Goal: Information Seeking & Learning: Check status

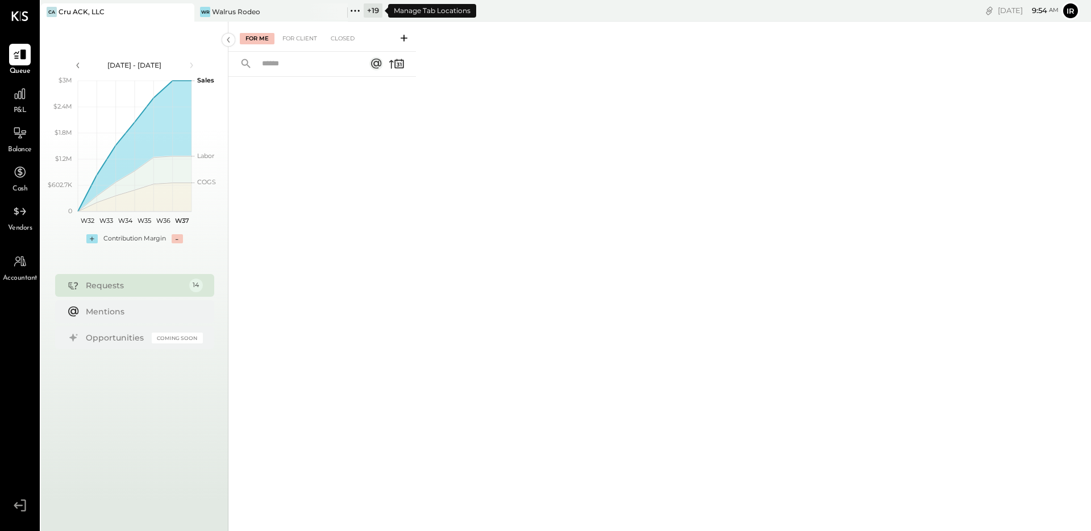
click at [356, 15] on icon at bounding box center [355, 10] width 15 height 15
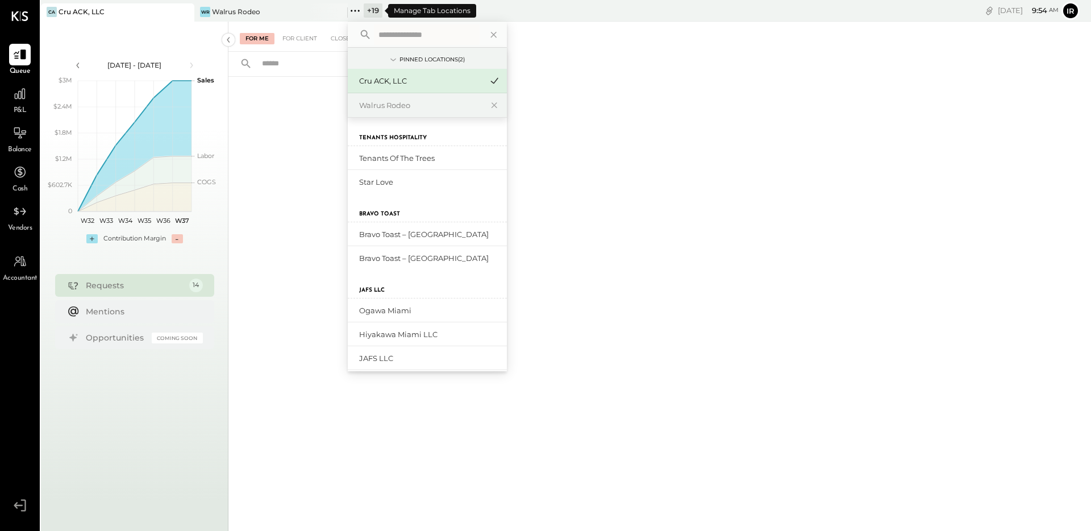
type input "*"
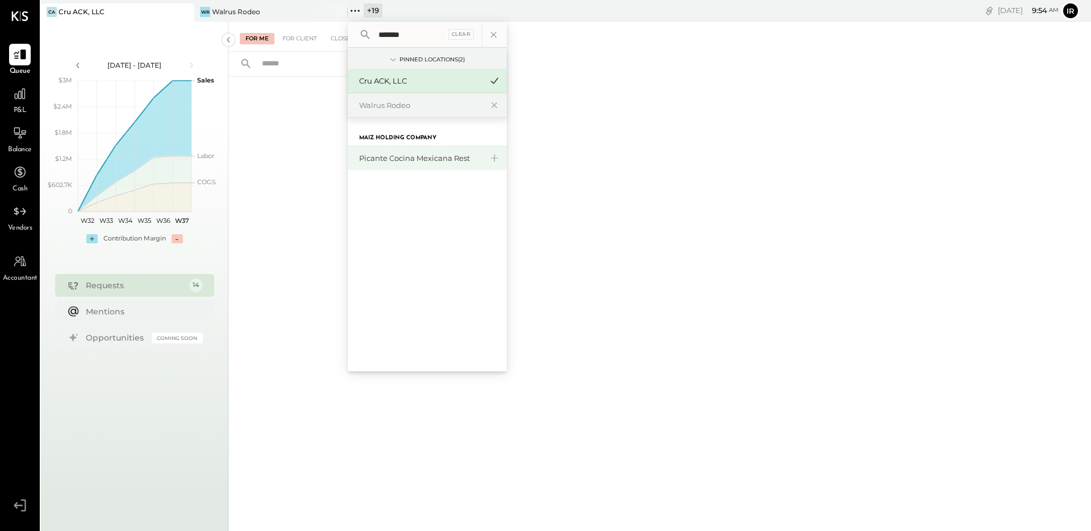
type input "*******"
click at [405, 157] on div "Picante Cocina Mexicana Rest" at bounding box center [420, 158] width 123 height 11
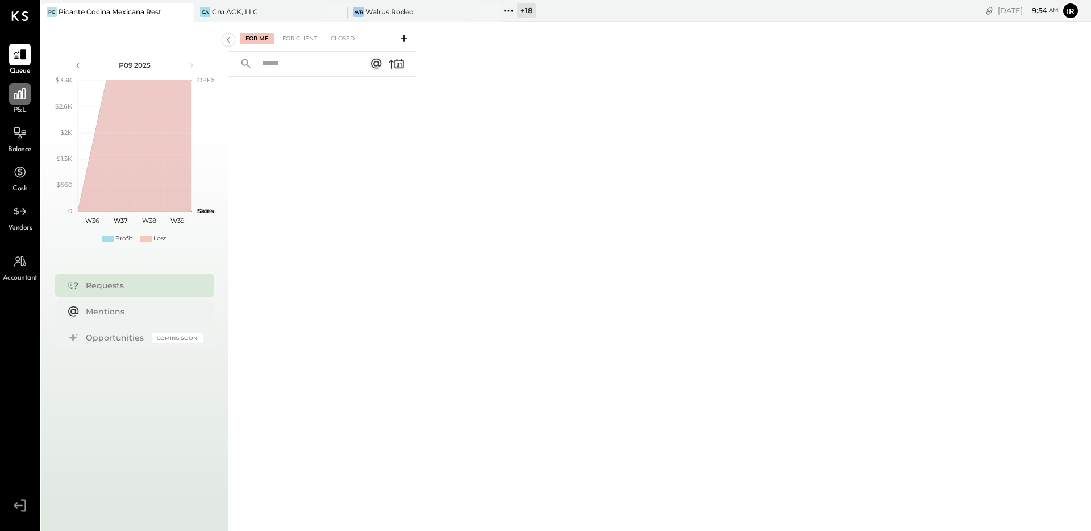
click at [12, 85] on div at bounding box center [20, 94] width 22 height 22
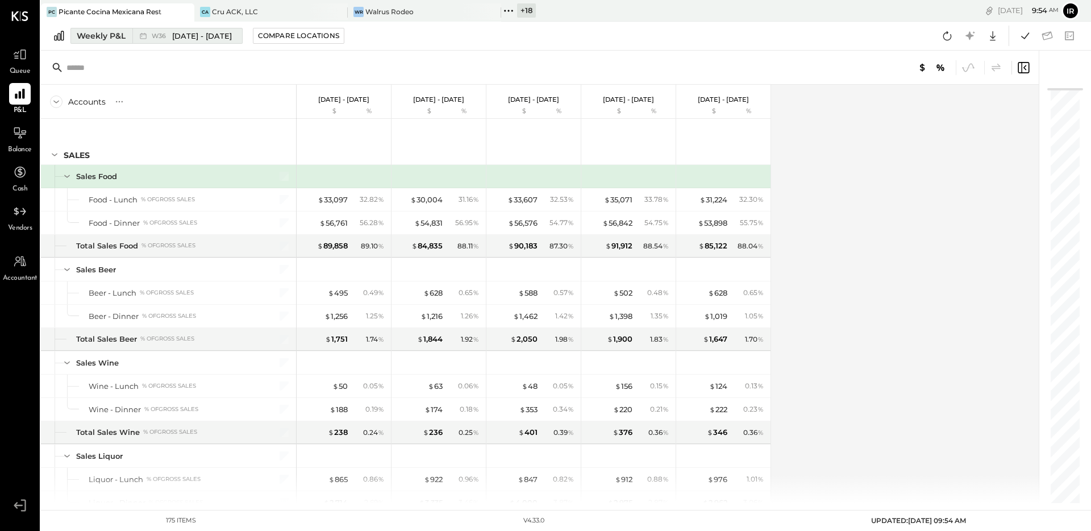
click at [120, 28] on button "Weekly P&L W36 [DATE] - [DATE]" at bounding box center [156, 36] width 172 height 16
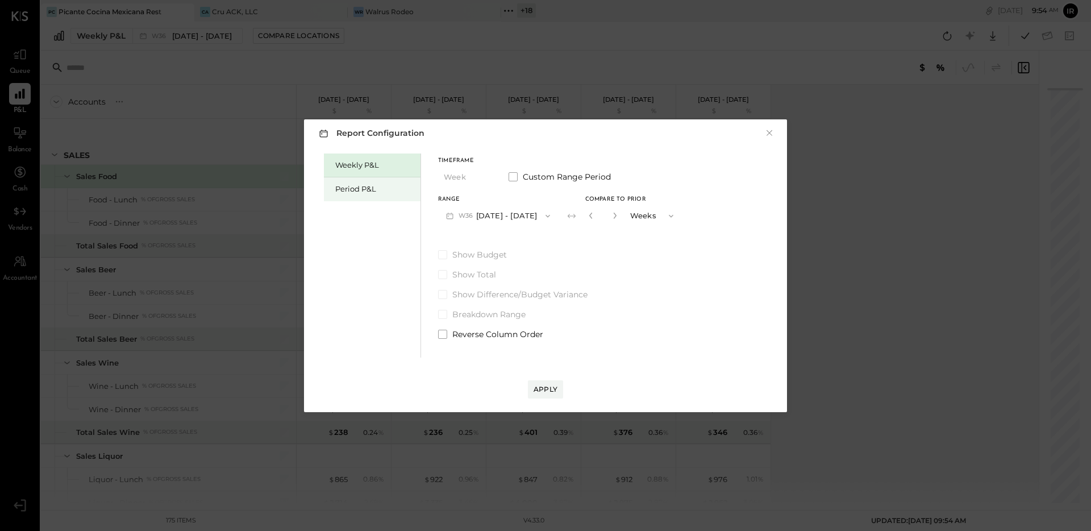
click at [366, 188] on div "Period P&L" at bounding box center [375, 189] width 80 height 11
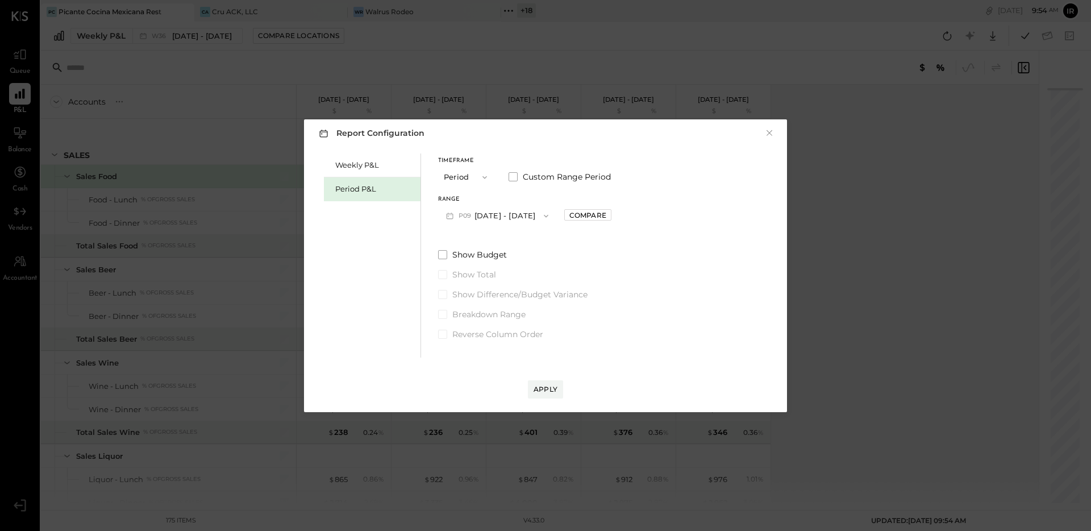
click at [515, 215] on button "P09 [DATE] - [DATE]" at bounding box center [497, 215] width 118 height 21
